Goal: Browse casually: Explore the website without a specific task or goal

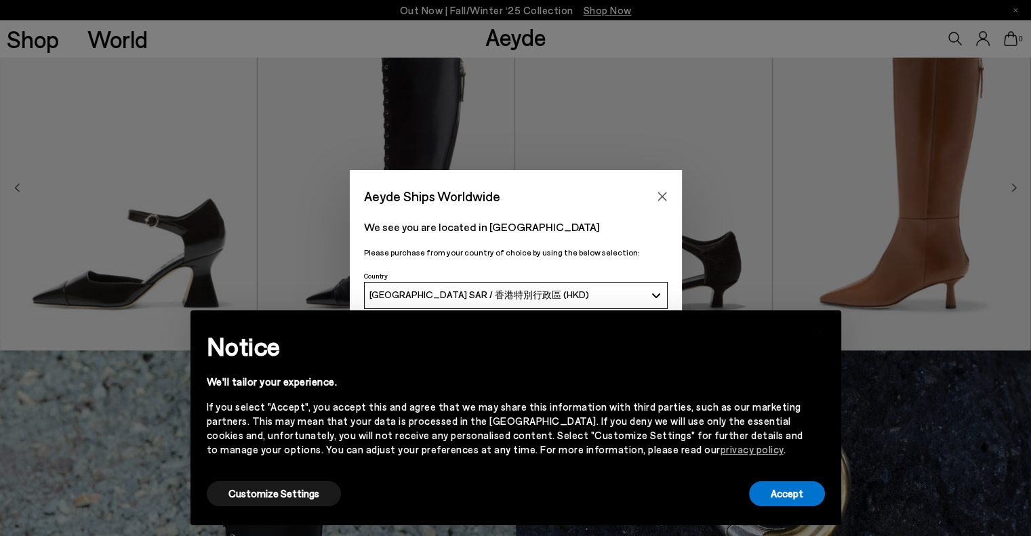
scroll to position [678, 0]
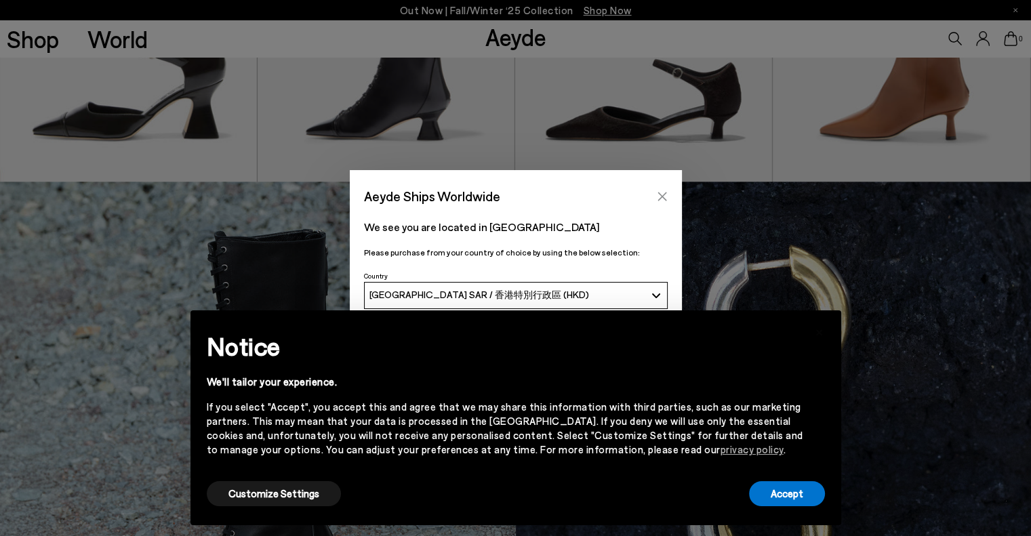
click at [665, 201] on icon "Close" at bounding box center [662, 196] width 9 height 9
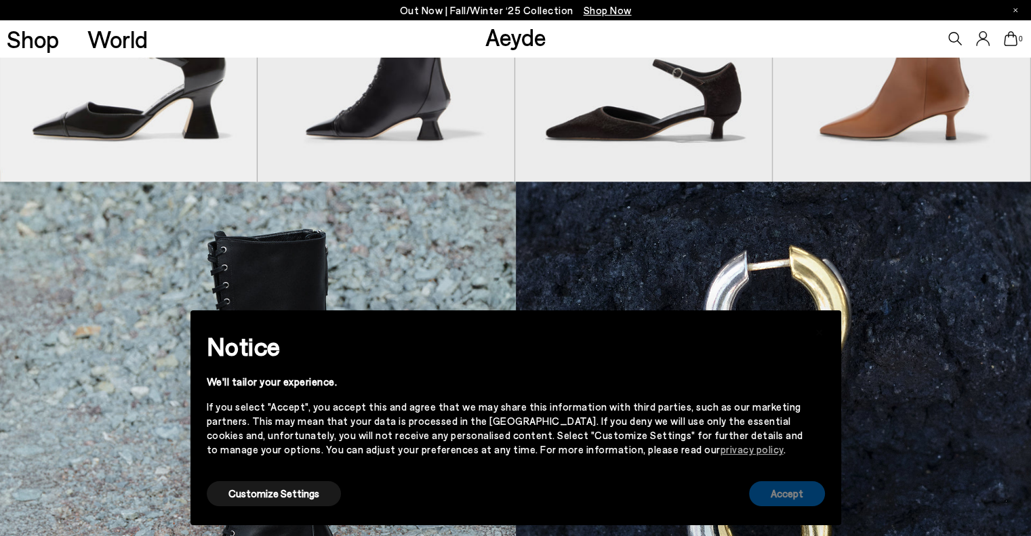
click at [788, 487] on button "Accept" at bounding box center [787, 493] width 76 height 25
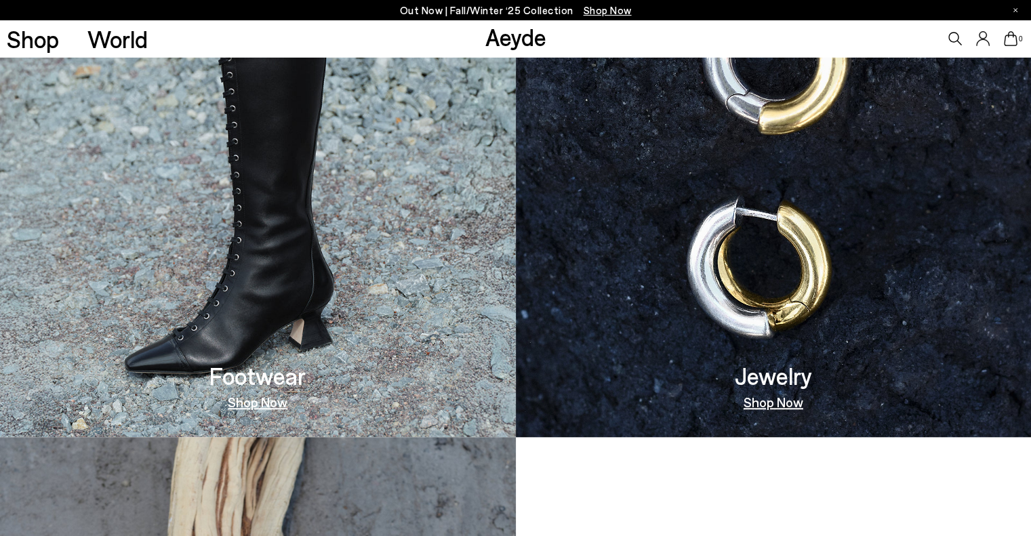
scroll to position [938, 0]
click at [266, 401] on link "Shop Now" at bounding box center [258, 403] width 60 height 14
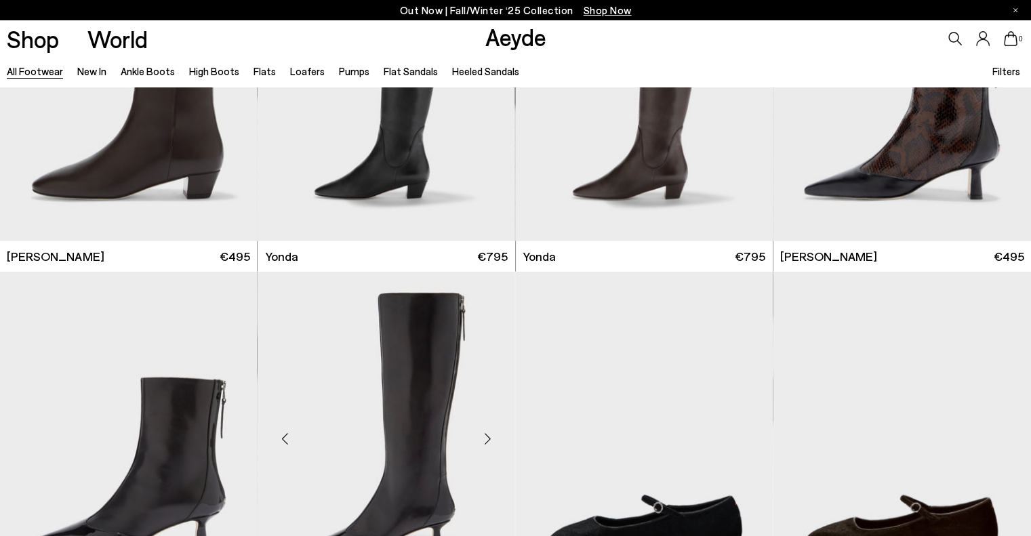
scroll to position [3389, 0]
